Goal: Information Seeking & Learning: Learn about a topic

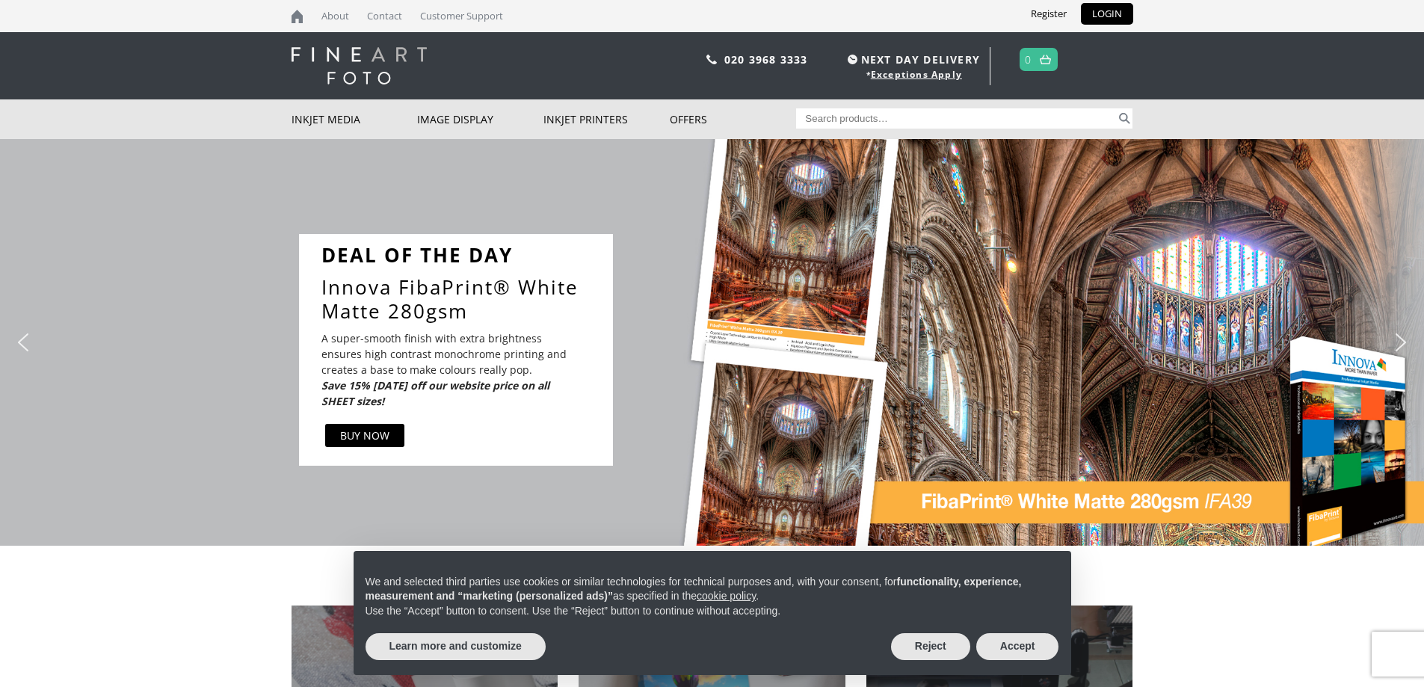
scroll to position [299, 0]
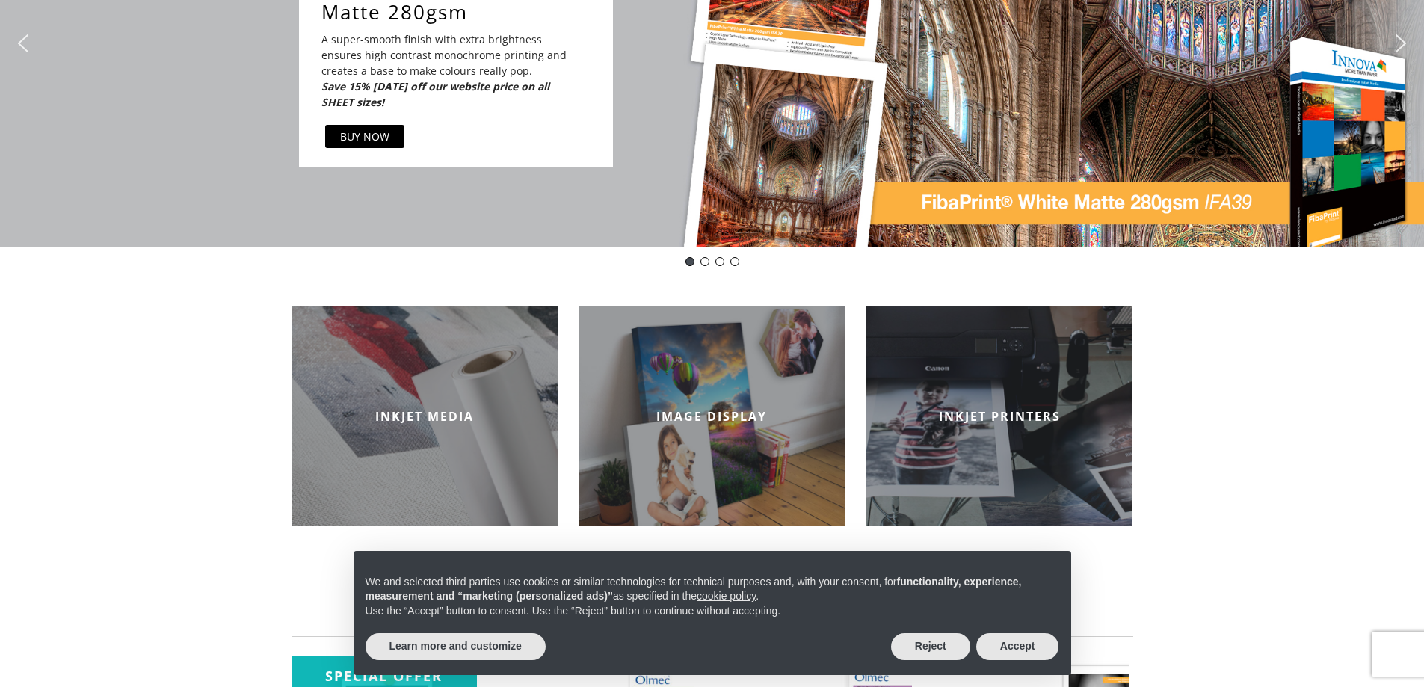
click at [900, 653] on div "Reject Accept" at bounding box center [975, 646] width 168 height 33
drag, startPoint x: 902, startPoint y: 653, endPoint x: 913, endPoint y: 641, distance: 15.9
click at [902, 652] on button "Reject" at bounding box center [930, 646] width 79 height 27
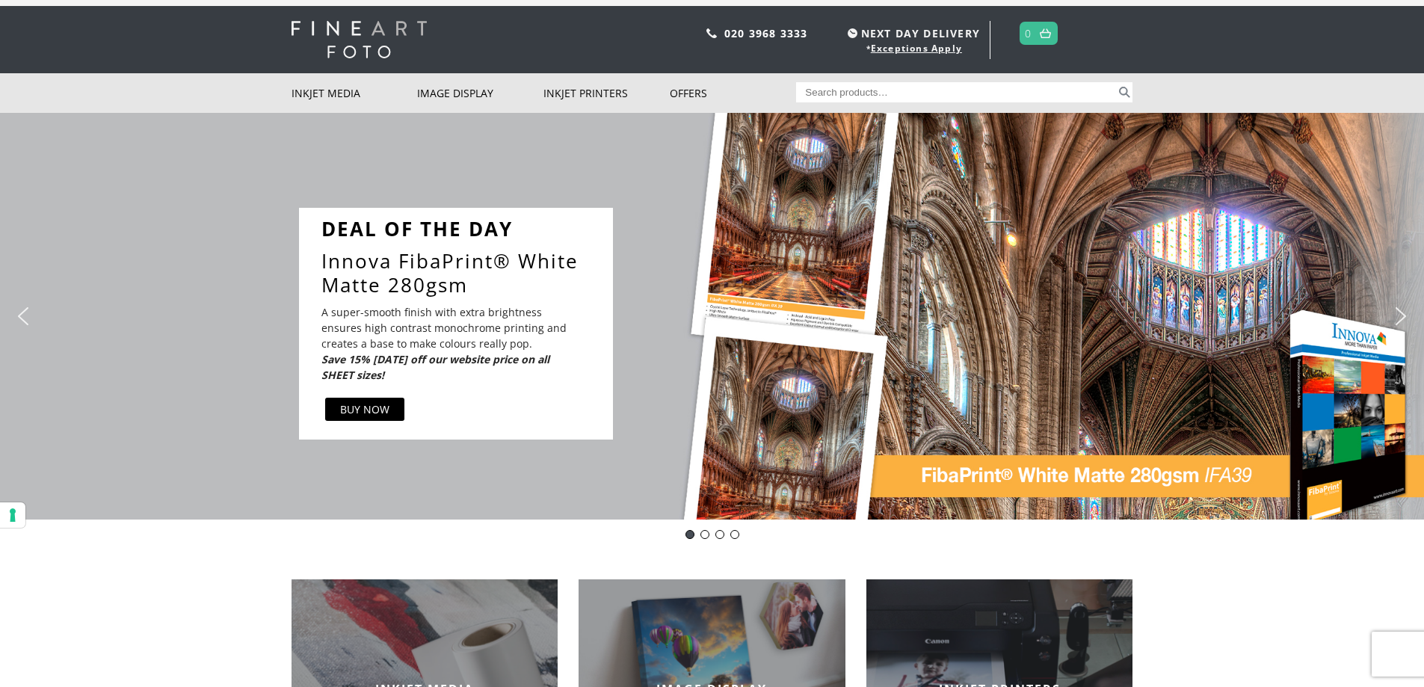
scroll to position [0, 0]
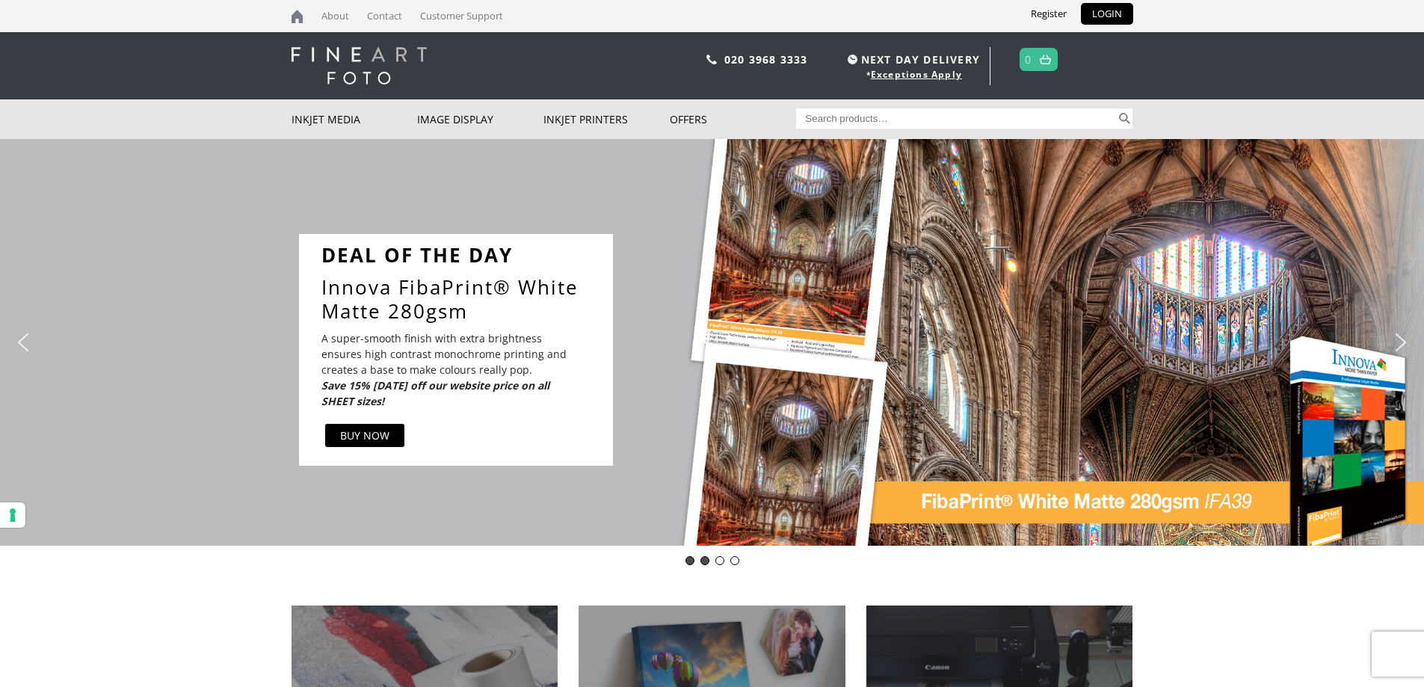
click at [704, 561] on div "DOTD-Innova IFA26" at bounding box center [704, 560] width 9 height 9
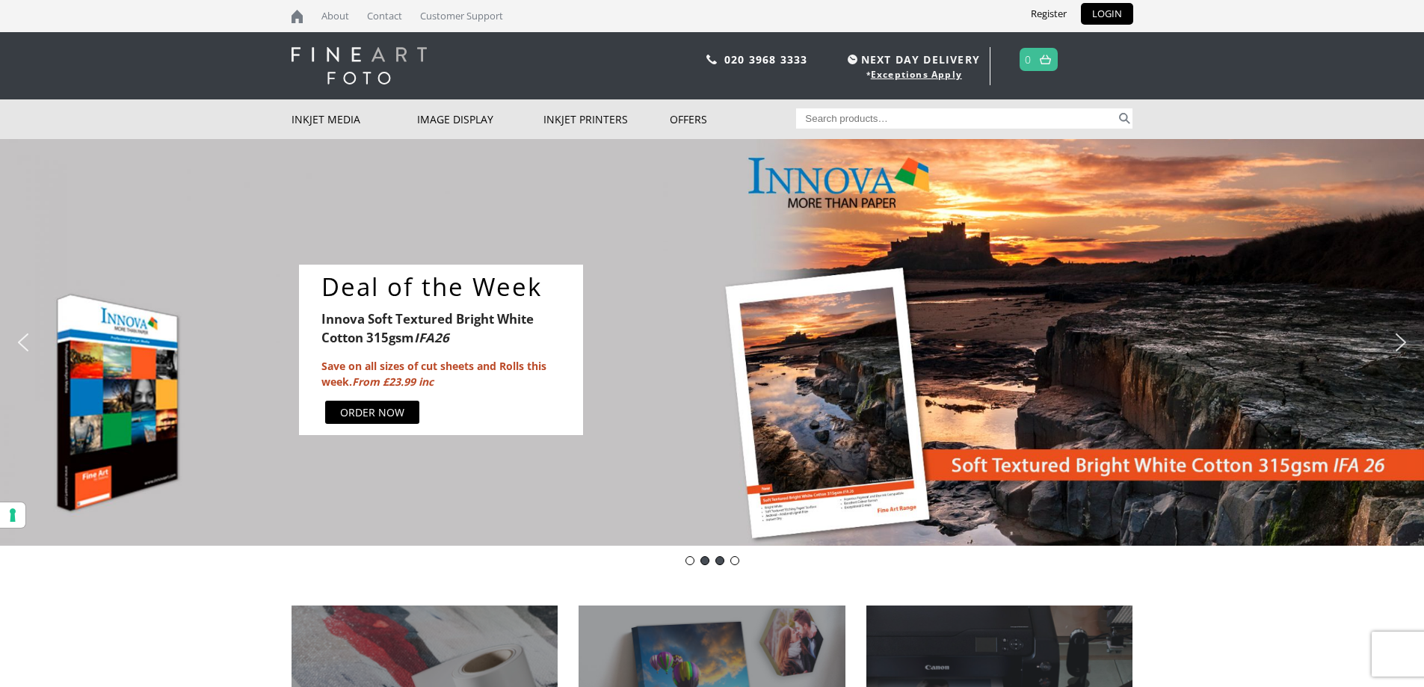
click at [718, 561] on div "Innova-general" at bounding box center [719, 560] width 9 height 9
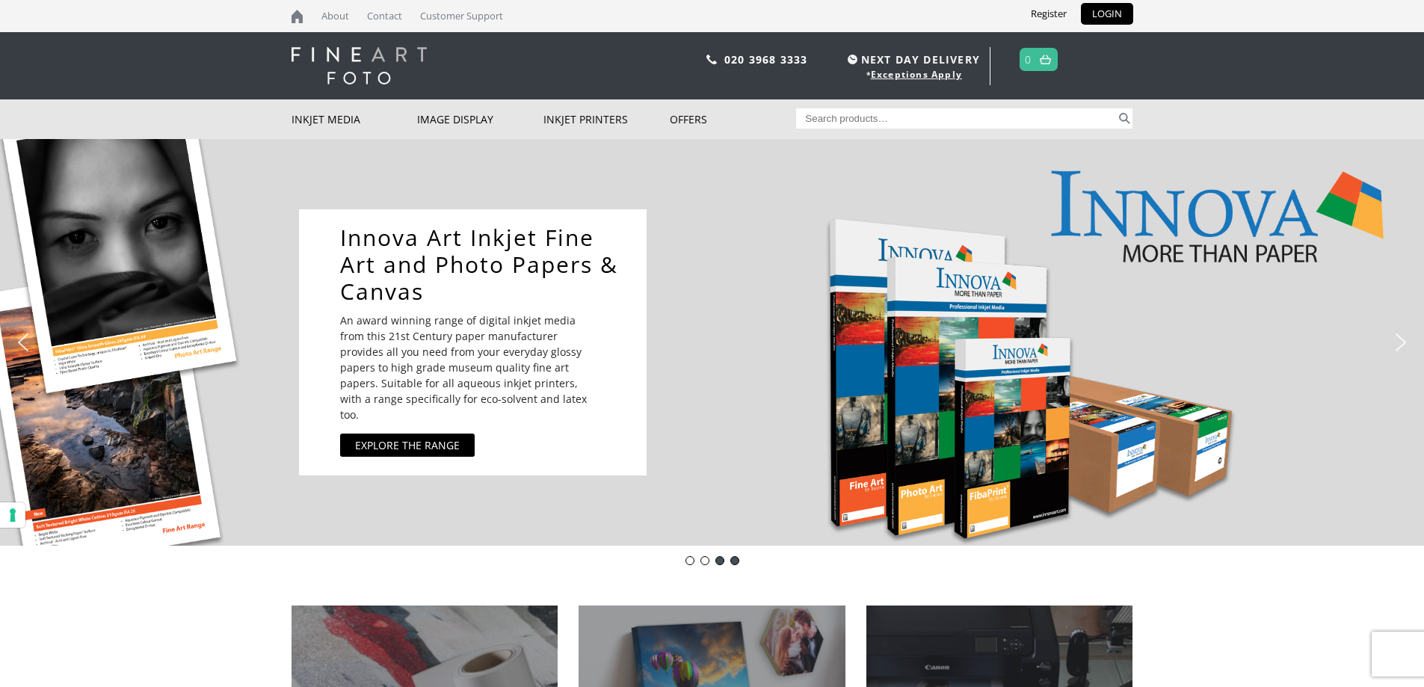
click at [739, 562] on div "pinch book" at bounding box center [734, 560] width 9 height 9
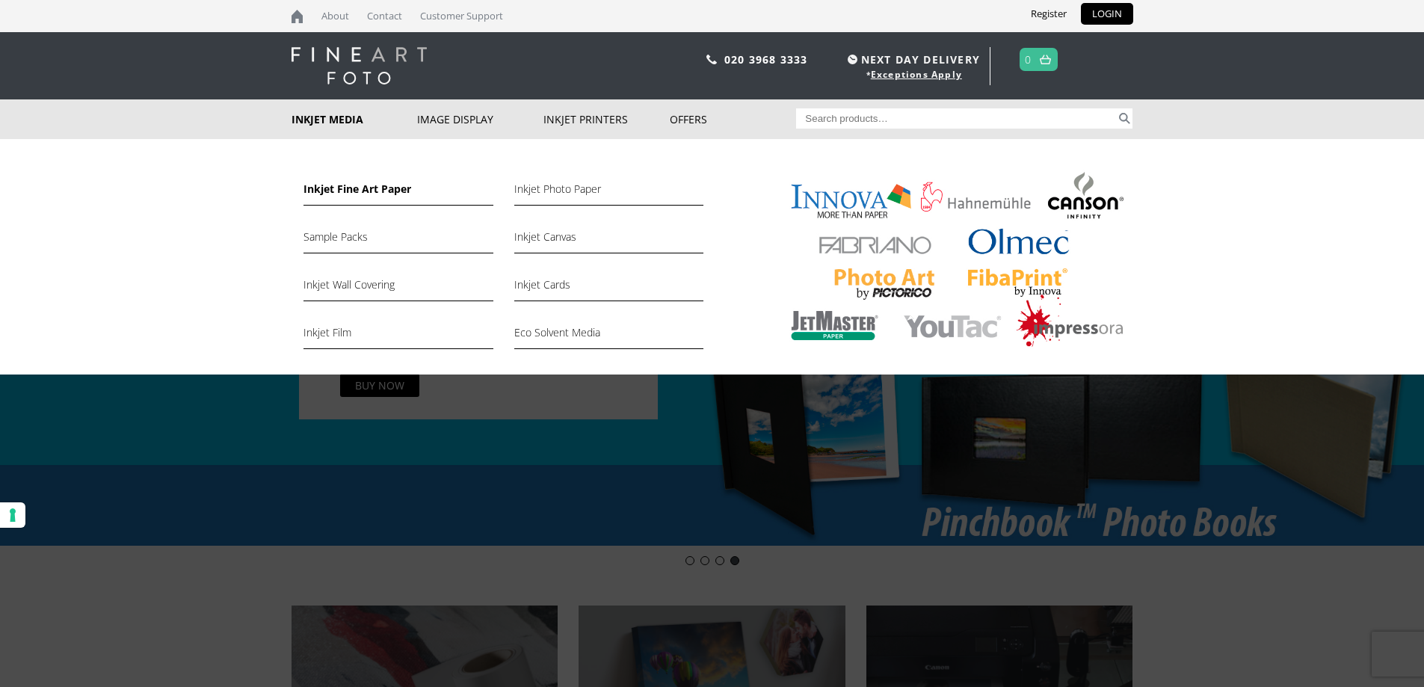
click at [375, 183] on link "Inkjet Fine Art Paper" at bounding box center [398, 192] width 189 height 25
click at [371, 192] on link "Inkjet Fine Art Paper" at bounding box center [398, 192] width 189 height 25
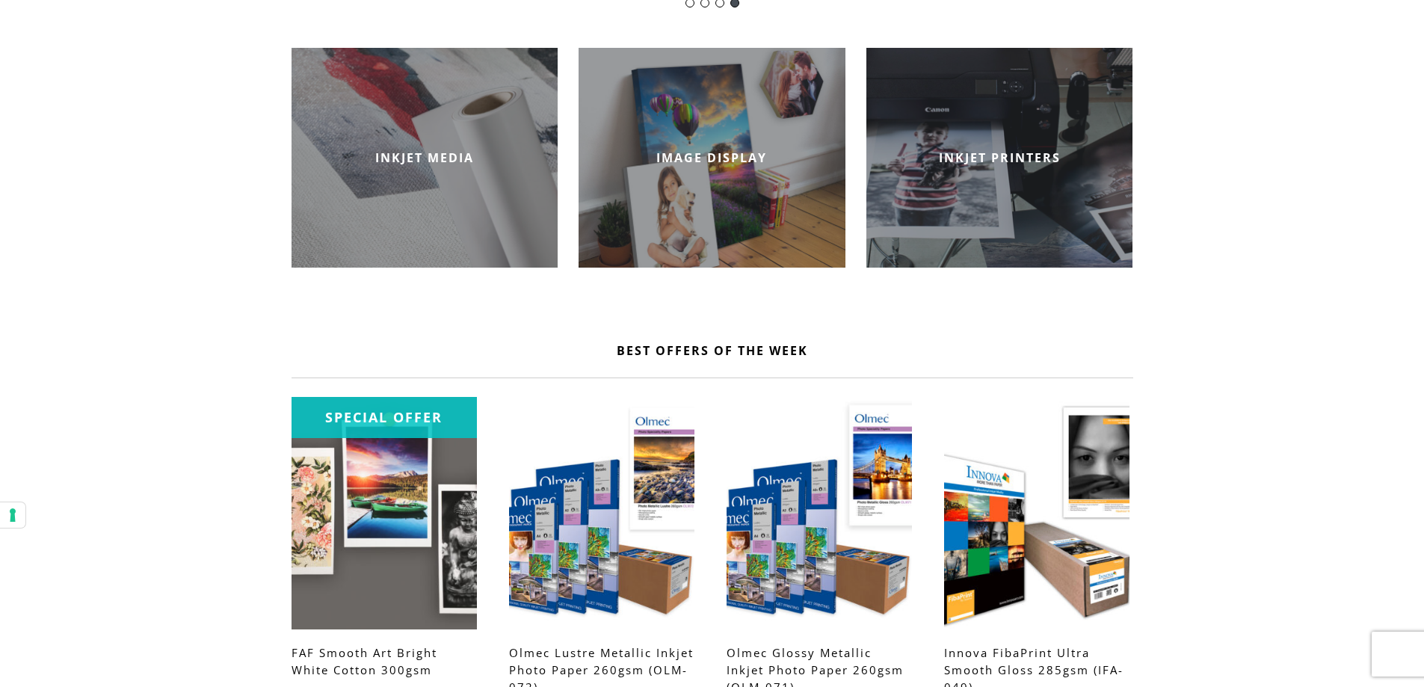
scroll to position [673, 0]
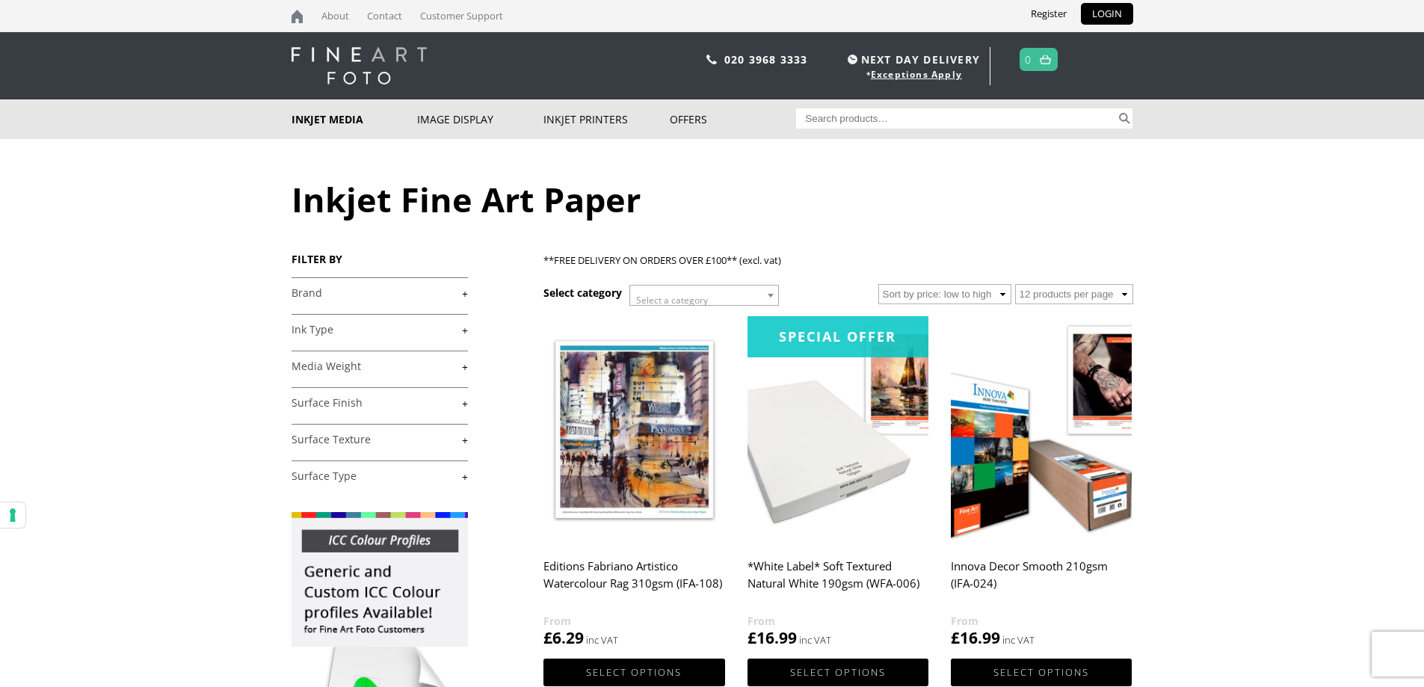
click at [427, 305] on h4 "Brand +" at bounding box center [380, 292] width 176 height 30
click at [431, 292] on link "+" at bounding box center [380, 293] width 176 height 14
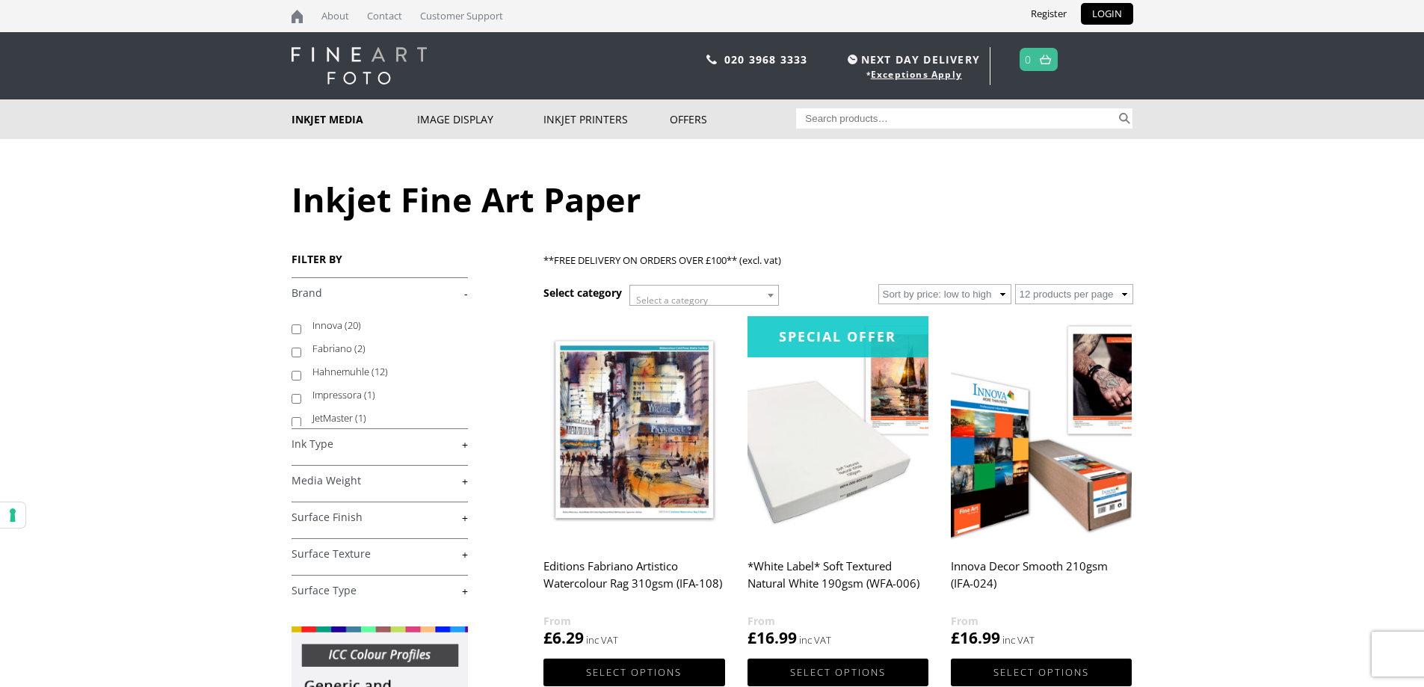
click at [301, 374] on input "Hahnemuhle (12)" at bounding box center [297, 376] width 10 height 10
checkbox input "true"
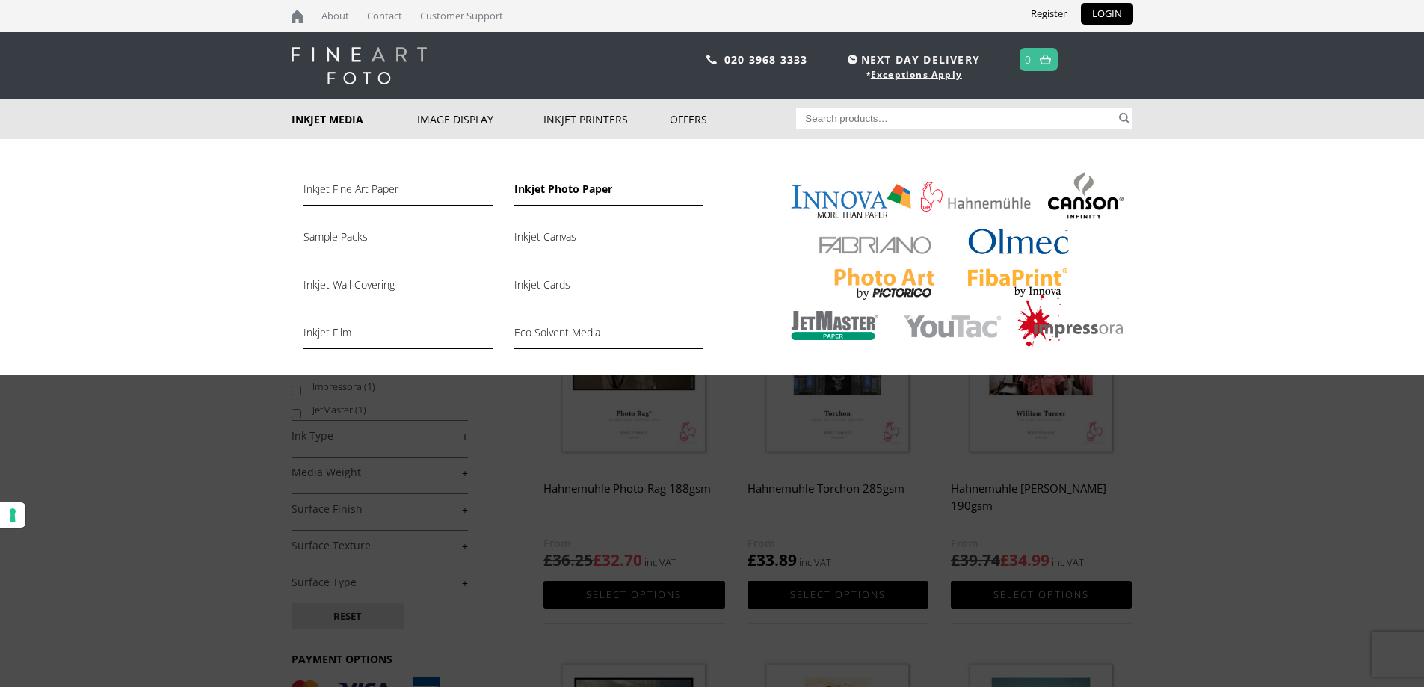
click at [548, 193] on link "Inkjet Photo Paper" at bounding box center [608, 192] width 189 height 25
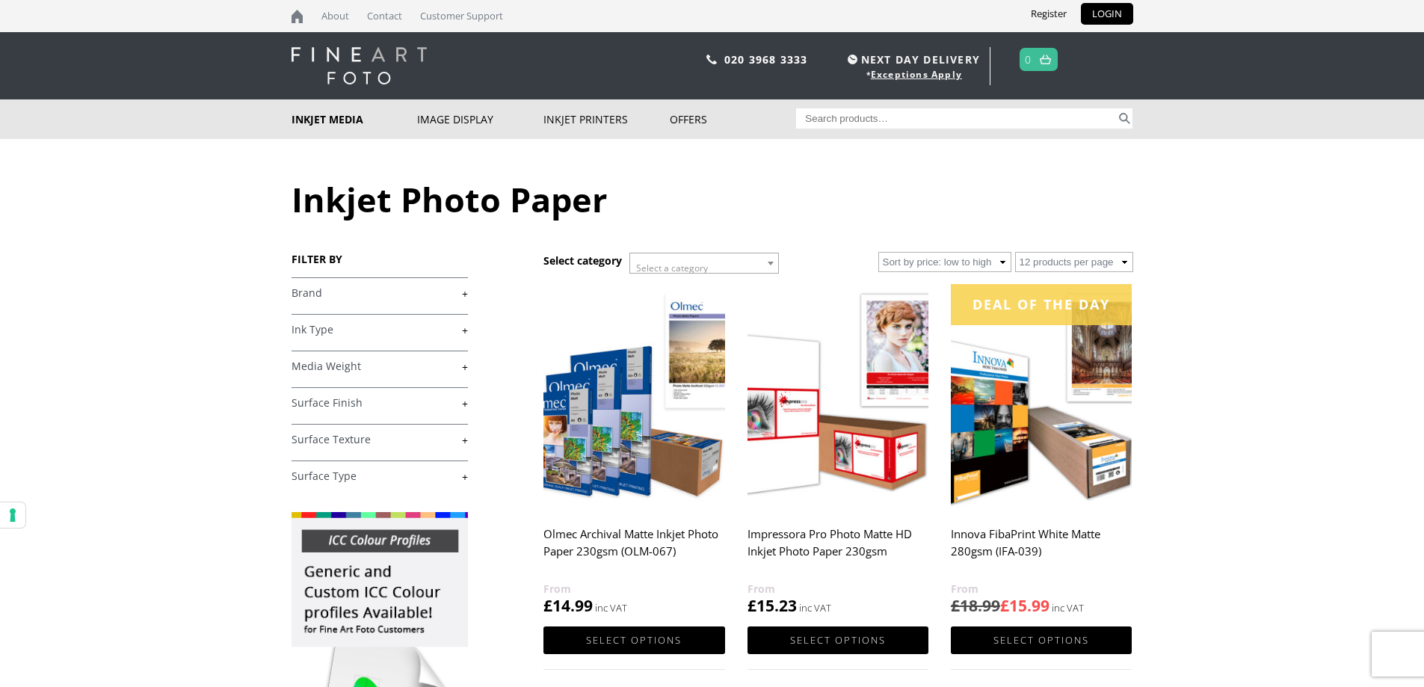
click at [466, 295] on link "+" at bounding box center [380, 293] width 176 height 14
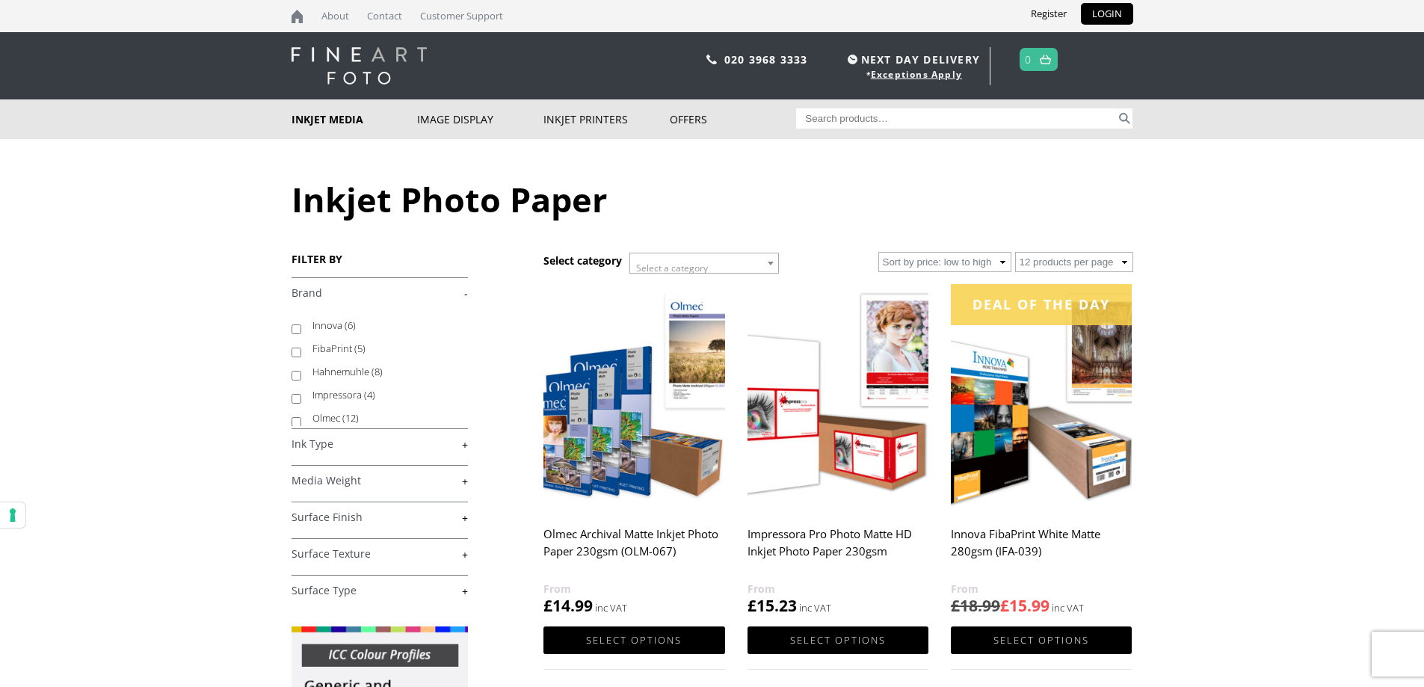
click at [306, 371] on li "Hahnemuhle (8)" at bounding box center [380, 371] width 176 height 23
click at [304, 371] on li "Hahnemuhle (8)" at bounding box center [380, 371] width 176 height 23
click at [300, 375] on input "Hahnemuhle (8)" at bounding box center [297, 376] width 10 height 10
checkbox input "true"
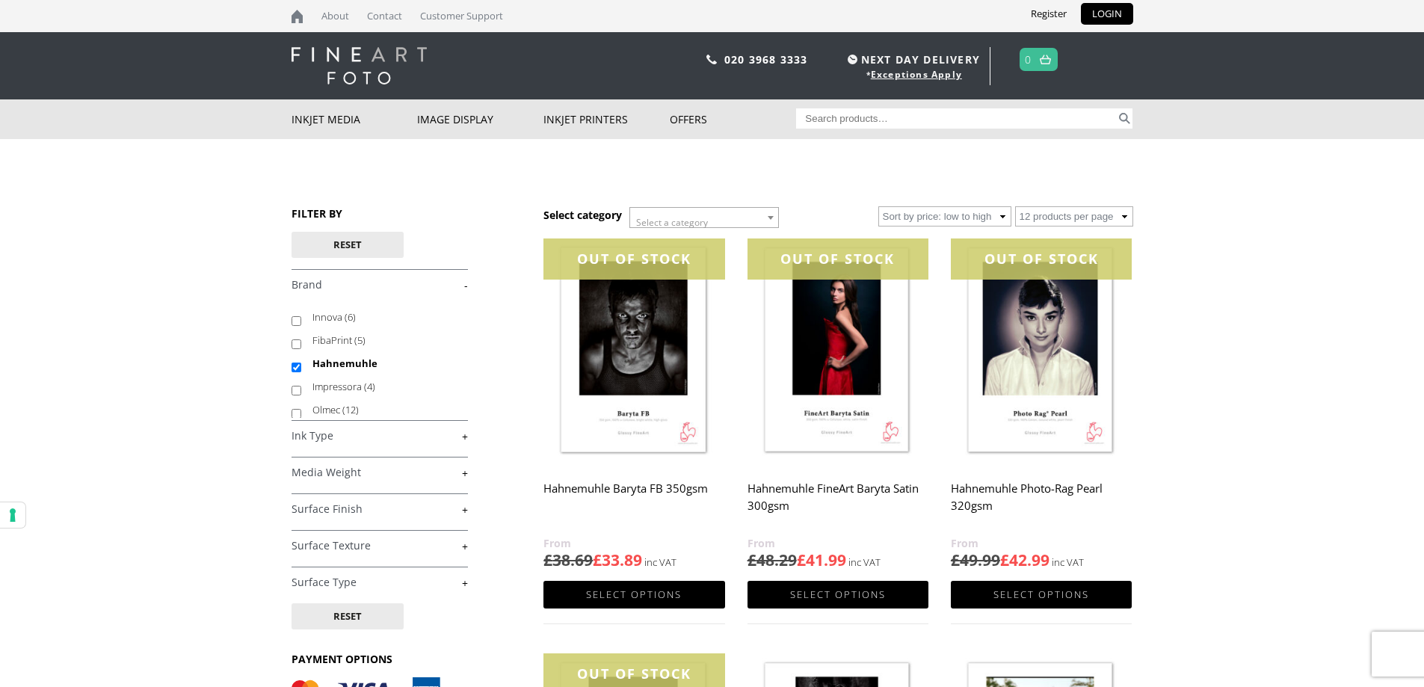
click at [1345, 470] on body "NEXT DAY DELIVERY * Exceptions Apply About Contact Customer Support Register LO…" at bounding box center [712, 343] width 1424 height 687
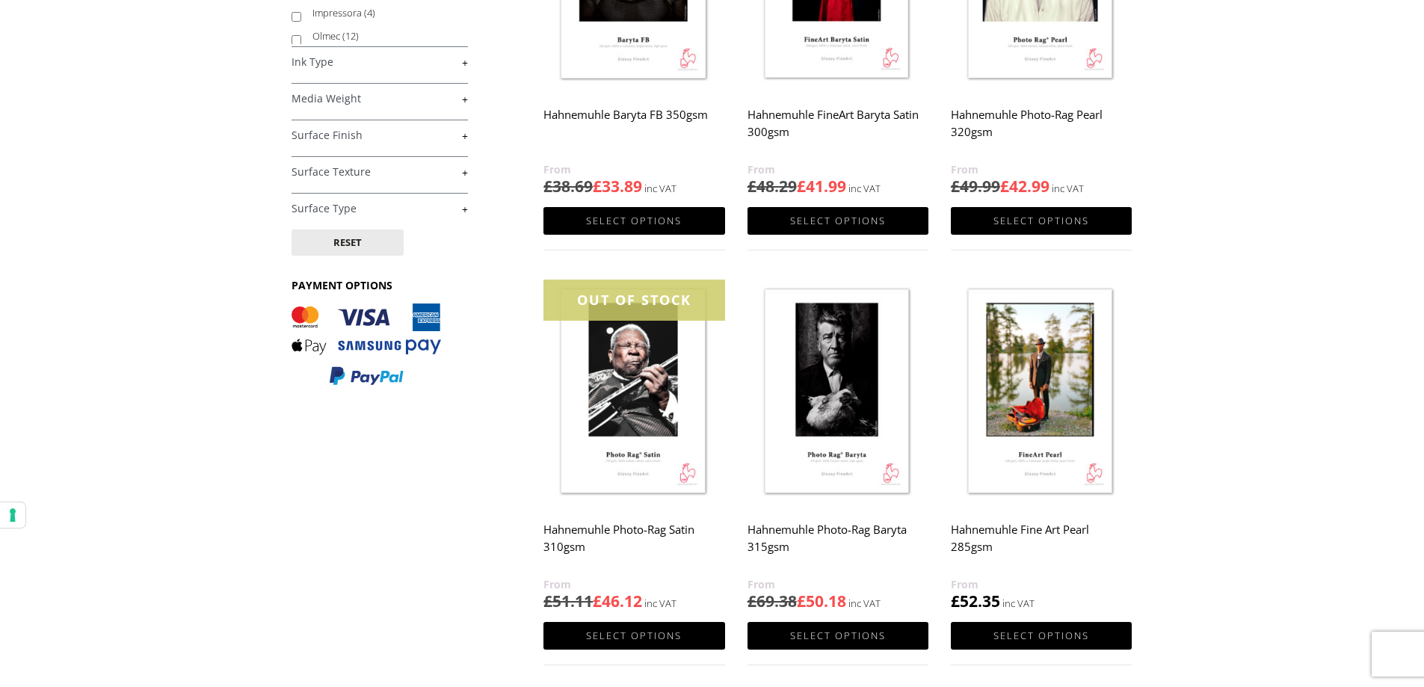
scroll to position [822, 0]
